Goal: Navigation & Orientation: Find specific page/section

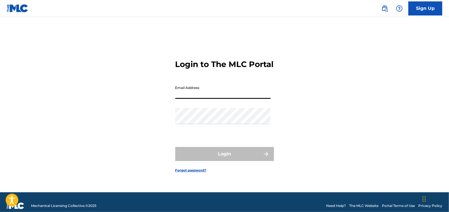
click at [193, 90] on input "Email Address" at bounding box center [222, 91] width 95 height 16
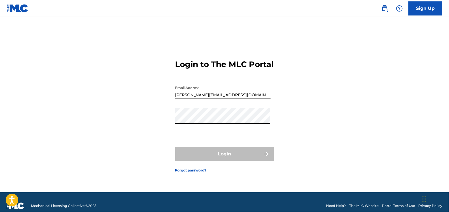
type input "[EMAIL_ADDRESS][DOMAIN_NAME]"
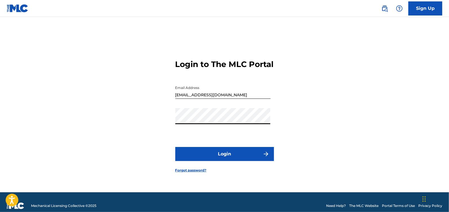
click at [218, 159] on button "Login" at bounding box center [224, 154] width 99 height 14
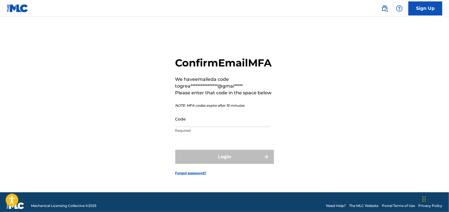
click at [221, 127] on input "Code" at bounding box center [222, 119] width 95 height 16
paste input "078197"
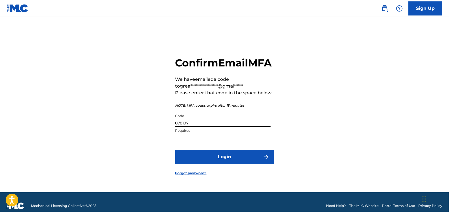
type input "078197"
click at [224, 156] on form "**********" at bounding box center [224, 112] width 99 height 162
click at [224, 157] on button "Login" at bounding box center [224, 157] width 99 height 14
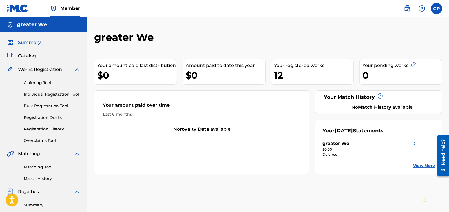
click at [31, 57] on span "Catalog" at bounding box center [27, 56] width 18 height 7
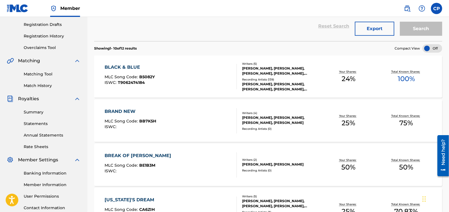
scroll to position [100, 0]
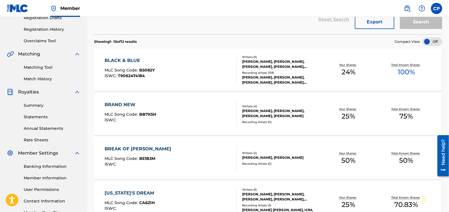
click at [30, 103] on link "Summary" at bounding box center [52, 106] width 57 height 6
